Goal: Transaction & Acquisition: Purchase product/service

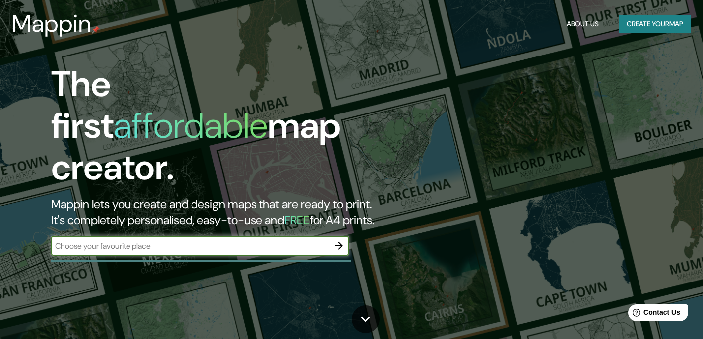
click at [240, 241] on input "text" at bounding box center [190, 246] width 278 height 11
click at [274, 241] on input "text" at bounding box center [190, 246] width 278 height 11
click at [342, 240] on icon "button" at bounding box center [339, 246] width 12 height 12
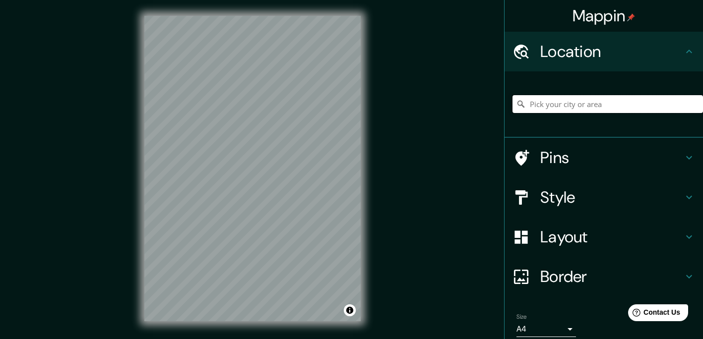
click at [557, 103] on input "Pick your city or area" at bounding box center [607, 104] width 190 height 18
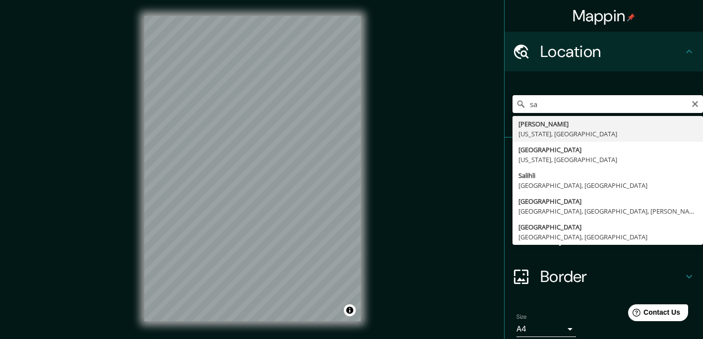
type input "s"
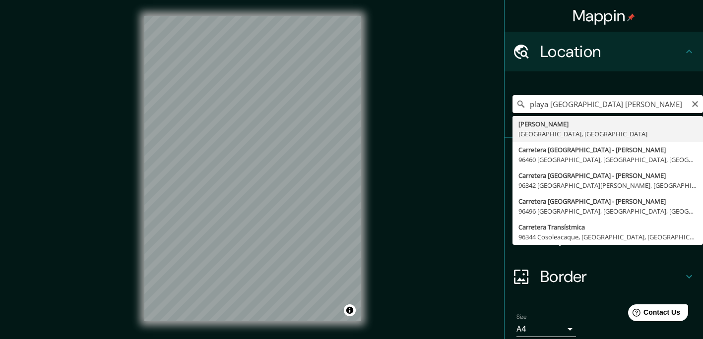
click at [603, 109] on input "playa [GEOGRAPHIC_DATA] [PERSON_NAME]" at bounding box center [607, 104] width 190 height 18
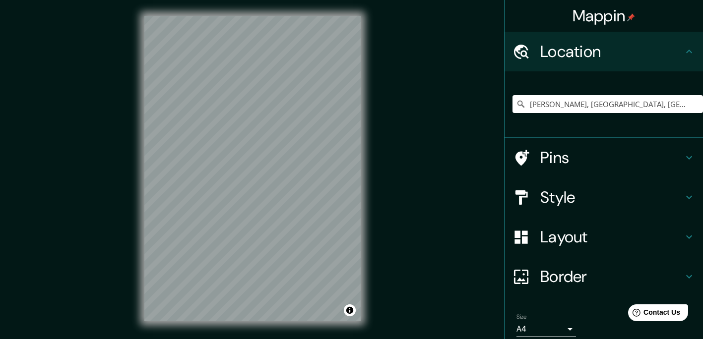
click at [551, 209] on div "Style" at bounding box center [603, 198] width 198 height 40
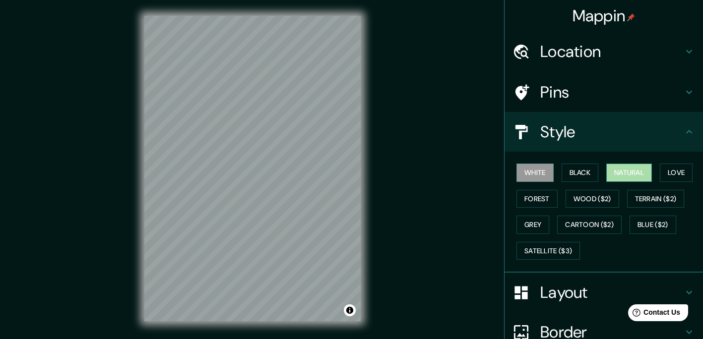
click at [638, 170] on button "Natural" at bounding box center [629, 173] width 46 height 18
click at [539, 198] on button "Forest" at bounding box center [536, 199] width 41 height 18
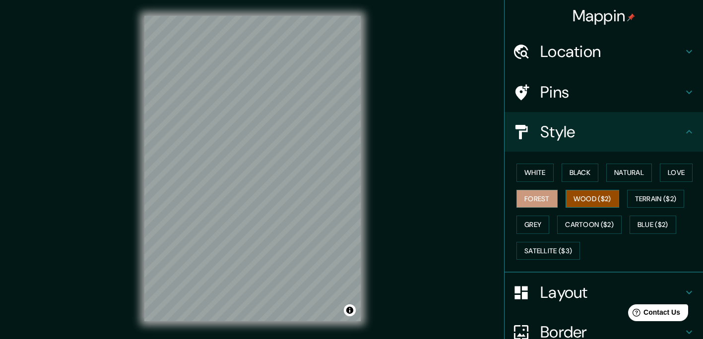
click at [573, 195] on button "Wood ($2)" at bounding box center [592, 199] width 54 height 18
click at [668, 172] on button "Love" at bounding box center [676, 173] width 33 height 18
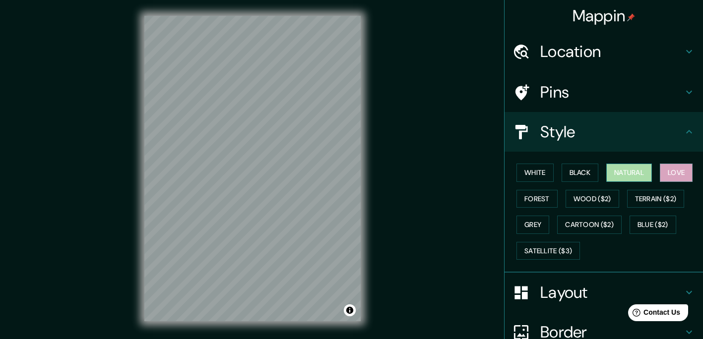
click at [625, 170] on button "Natural" at bounding box center [629, 173] width 46 height 18
click at [579, 168] on button "Black" at bounding box center [579, 173] width 37 height 18
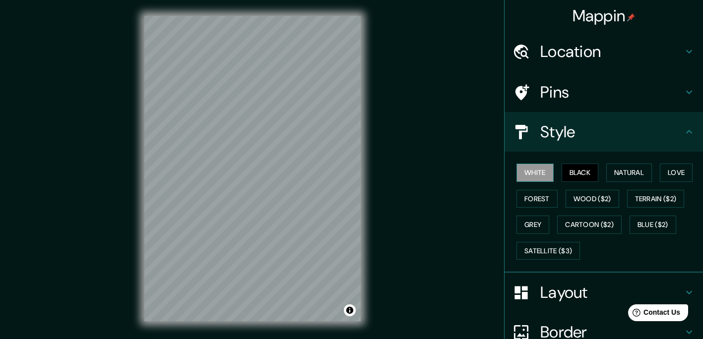
click at [545, 173] on button "White" at bounding box center [534, 173] width 37 height 18
click at [537, 196] on button "Forest" at bounding box center [536, 199] width 41 height 18
click at [570, 178] on button "Black" at bounding box center [579, 173] width 37 height 18
click at [607, 174] on button "Natural" at bounding box center [629, 173] width 46 height 18
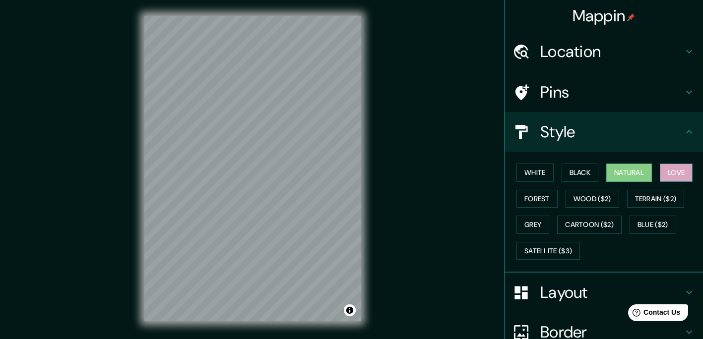
click at [660, 170] on button "Love" at bounding box center [676, 173] width 33 height 18
click at [638, 174] on button "Natural" at bounding box center [629, 173] width 46 height 18
click at [683, 49] on icon at bounding box center [689, 52] width 12 height 12
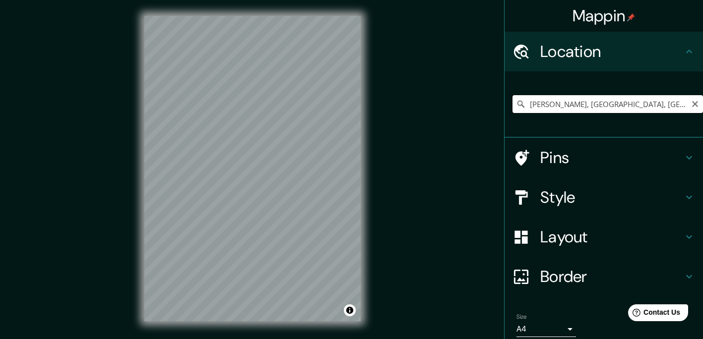
click at [656, 106] on input "[PERSON_NAME], [GEOGRAPHIC_DATA], [GEOGRAPHIC_DATA]" at bounding box center [607, 104] width 190 height 18
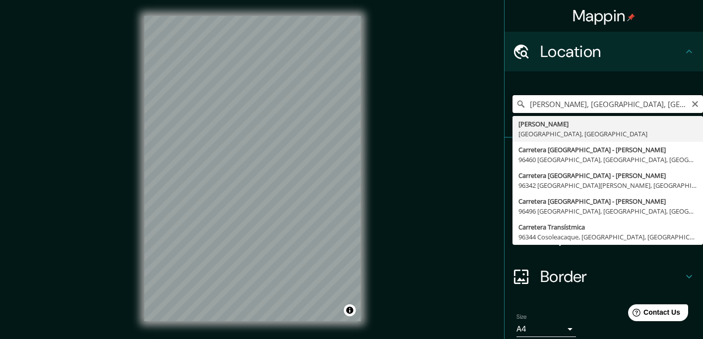
drag, startPoint x: 657, startPoint y: 106, endPoint x: 566, endPoint y: 117, distance: 91.4
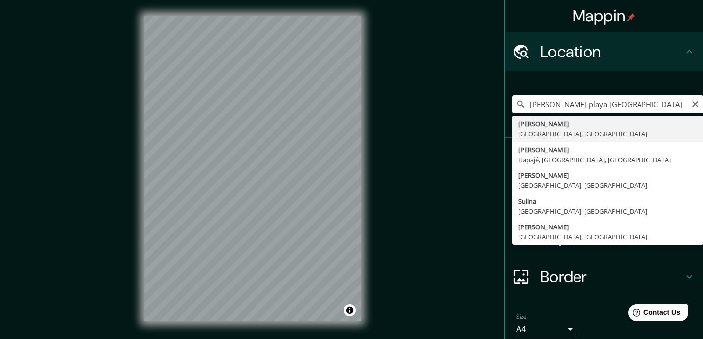
type input "[PERSON_NAME], [GEOGRAPHIC_DATA], [GEOGRAPHIC_DATA]"
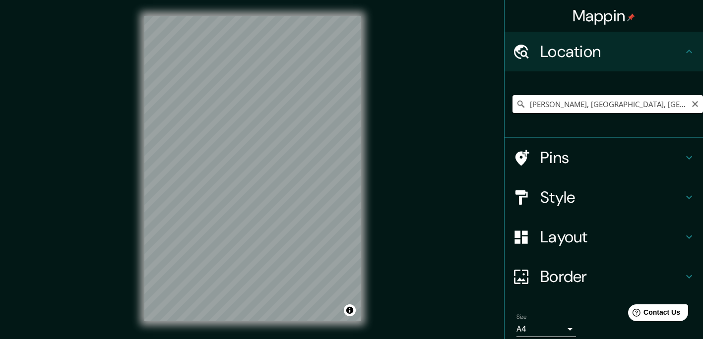
click at [603, 109] on input "[PERSON_NAME], [GEOGRAPHIC_DATA], [GEOGRAPHIC_DATA]" at bounding box center [607, 104] width 190 height 18
drag, startPoint x: 603, startPoint y: 109, endPoint x: 511, endPoint y: 128, distance: 93.9
click at [512, 128] on div "[PERSON_NAME], [GEOGRAPHIC_DATA], [GEOGRAPHIC_DATA] [PERSON_NAME] [GEOGRAPHIC_D…" at bounding box center [607, 104] width 190 height 50
drag, startPoint x: 607, startPoint y: 105, endPoint x: 518, endPoint y: 123, distance: 90.6
click at [518, 123] on div "[GEOGRAPHIC_DATA][PERSON_NAME], [GEOGRAPHIC_DATA] [GEOGRAPHIC_DATA][PERSON_NAME…" at bounding box center [607, 104] width 190 height 50
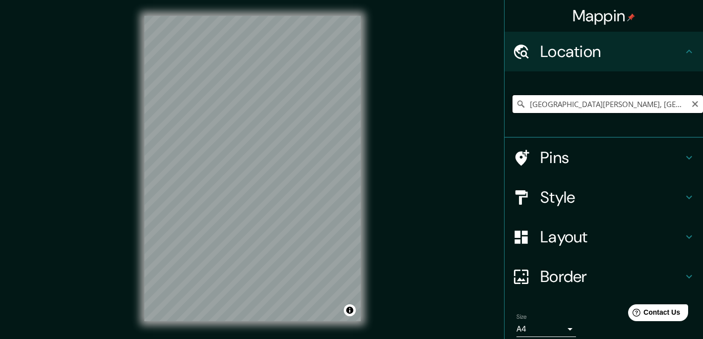
click at [670, 109] on input "[GEOGRAPHIC_DATA][PERSON_NAME], [GEOGRAPHIC_DATA], [GEOGRAPHIC_DATA]" at bounding box center [607, 104] width 190 height 18
click at [690, 108] on input "[GEOGRAPHIC_DATA][PERSON_NAME], [GEOGRAPHIC_DATA], [GEOGRAPHIC_DATA]" at bounding box center [607, 104] width 190 height 18
type input "[GEOGRAPHIC_DATA][PERSON_NAME], [GEOGRAPHIC_DATA], [GEOGRAPHIC_DATA]"
click at [691, 105] on icon "Clear" at bounding box center [695, 104] width 8 height 8
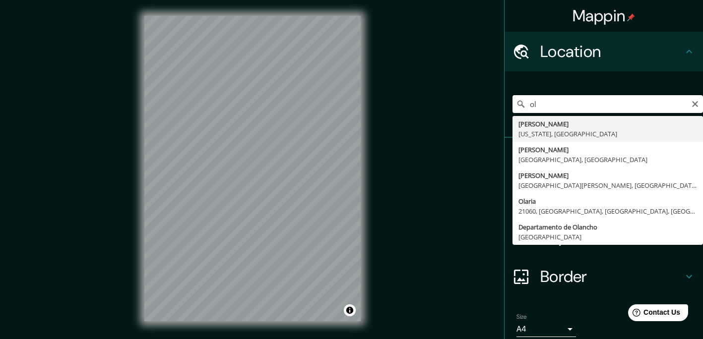
type input "o"
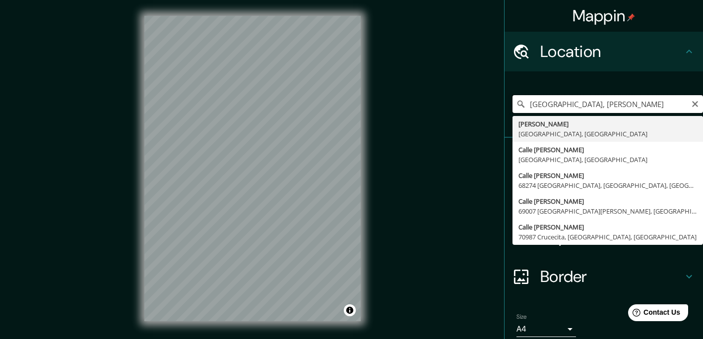
drag, startPoint x: 609, startPoint y: 102, endPoint x: 520, endPoint y: 123, distance: 91.6
click at [657, 104] on input "[PERSON_NAME], [GEOGRAPHIC_DATA], [GEOGRAPHIC_DATA]" at bounding box center [607, 104] width 190 height 18
type input "[PERSON_NAME], [GEOGRAPHIC_DATA], [GEOGRAPHIC_DATA]"
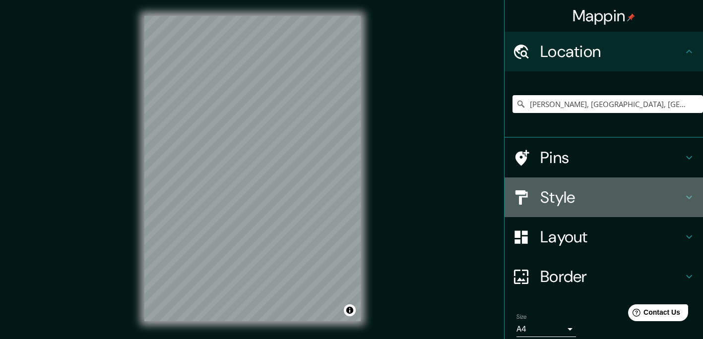
click at [552, 195] on h4 "Style" at bounding box center [611, 197] width 143 height 20
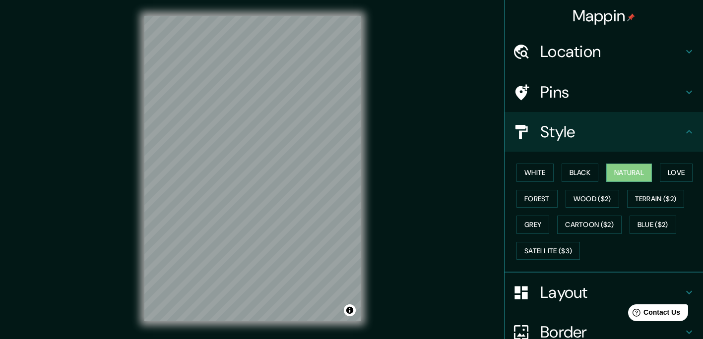
click at [618, 45] on h4 "Location" at bounding box center [611, 52] width 143 height 20
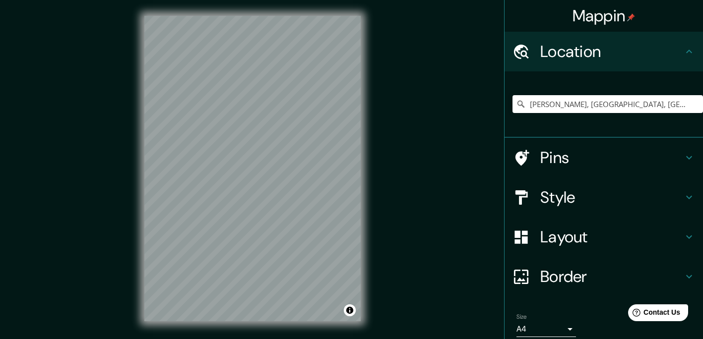
click at [689, 56] on div "Location" at bounding box center [603, 52] width 198 height 40
click at [672, 106] on input "[PERSON_NAME], [GEOGRAPHIC_DATA], [GEOGRAPHIC_DATA]" at bounding box center [607, 104] width 190 height 18
drag, startPoint x: 661, startPoint y: 104, endPoint x: 461, endPoint y: 114, distance: 200.1
click at [461, 114] on div "Mappin Location [PERSON_NAME], [GEOGRAPHIC_DATA], [GEOGRAPHIC_DATA] [PERSON_NAM…" at bounding box center [351, 176] width 703 height 353
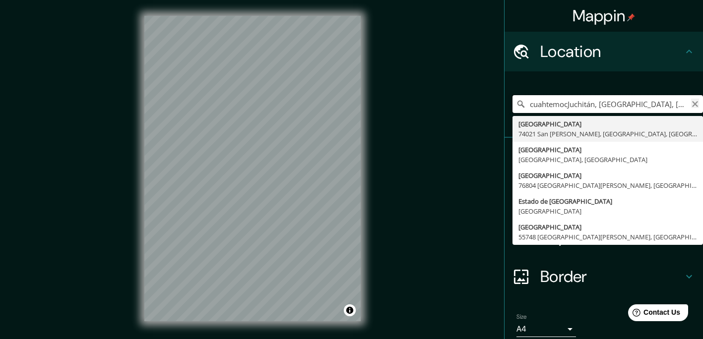
type input "cuahtemocJuchitán, [GEOGRAPHIC_DATA], [GEOGRAPHIC_DATA]"
click at [692, 104] on icon "Clear" at bounding box center [695, 104] width 6 height 6
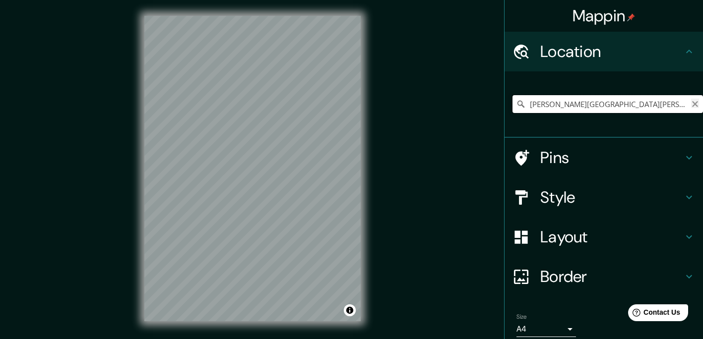
type input "[PERSON_NAME][GEOGRAPHIC_DATA][PERSON_NAME], [GEOGRAPHIC_DATA]"
click at [692, 104] on icon "Clear" at bounding box center [695, 104] width 6 height 6
click at [658, 105] on input "Pick your city or area" at bounding box center [607, 104] width 190 height 18
type input "[PERSON_NAME], [GEOGRAPHIC_DATA], [GEOGRAPHIC_DATA]"
click at [685, 160] on icon at bounding box center [689, 158] width 12 height 12
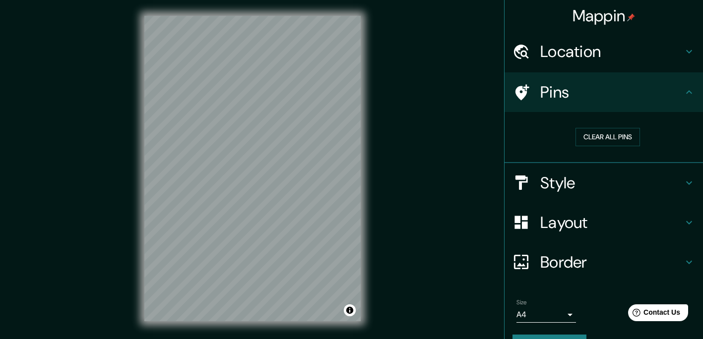
click at [686, 182] on icon at bounding box center [689, 182] width 6 height 3
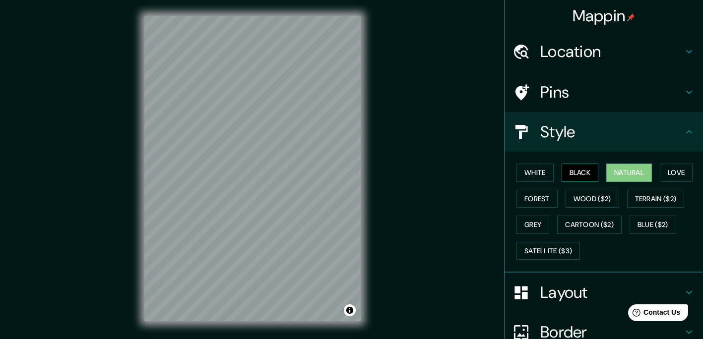
click at [583, 172] on button "Black" at bounding box center [579, 173] width 37 height 18
click at [675, 170] on button "Love" at bounding box center [676, 173] width 33 height 18
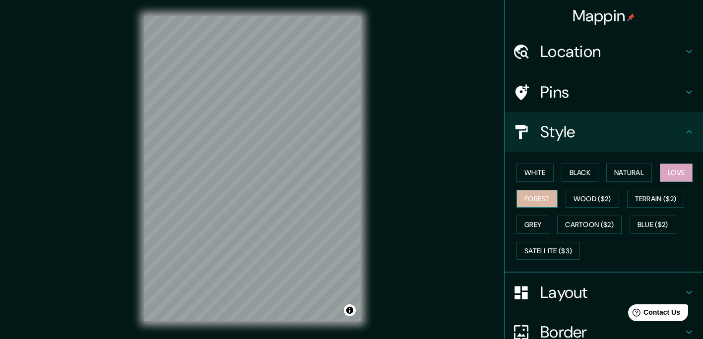
click at [538, 194] on button "Forest" at bounding box center [536, 199] width 41 height 18
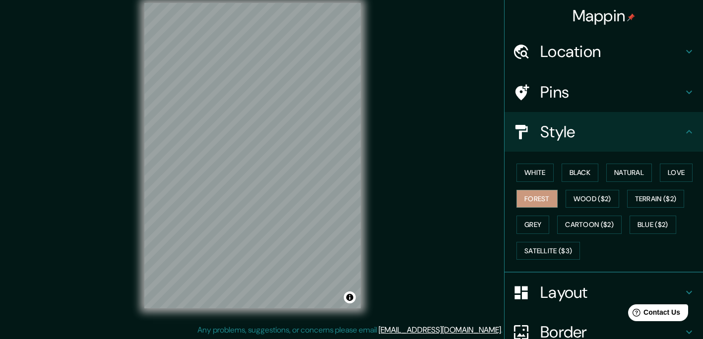
scroll to position [13, 0]
click at [683, 47] on icon at bounding box center [689, 52] width 12 height 12
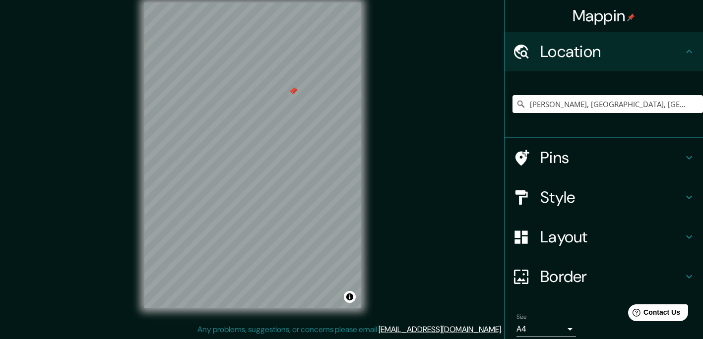
click at [683, 156] on icon at bounding box center [689, 158] width 12 height 12
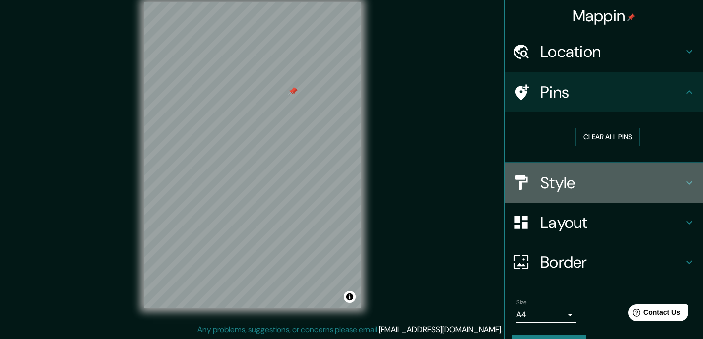
click at [684, 179] on icon at bounding box center [689, 183] width 12 height 12
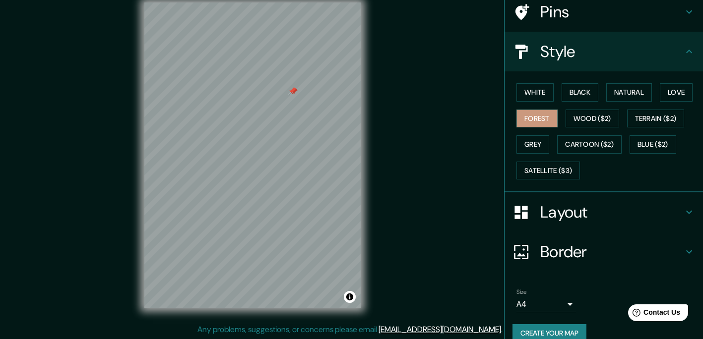
scroll to position [95, 0]
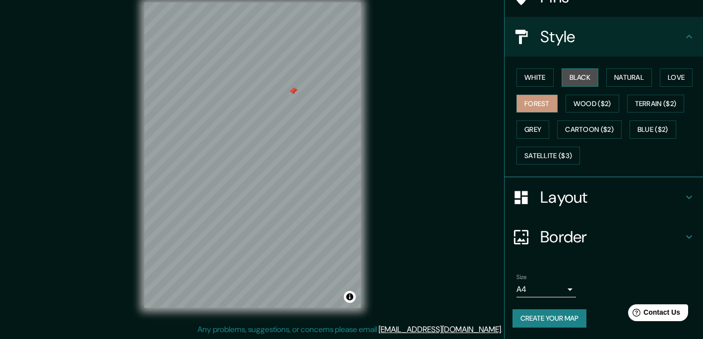
click at [568, 74] on button "Black" at bounding box center [579, 77] width 37 height 18
click at [293, 90] on div at bounding box center [294, 91] width 8 height 8
click at [294, 91] on div at bounding box center [291, 93] width 8 height 8
